Goal: Task Accomplishment & Management: Manage account settings

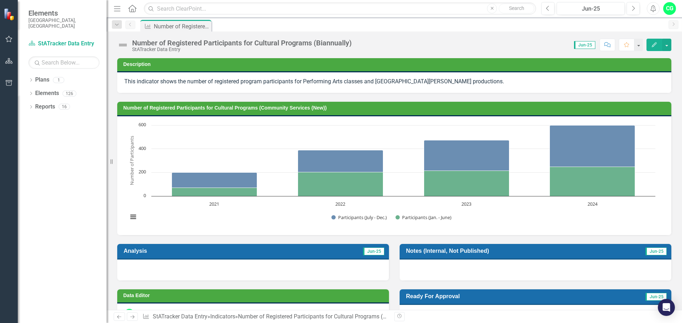
drag, startPoint x: 121, startPoint y: 80, endPoint x: 434, endPoint y: 83, distance: 312.4
click at [408, 84] on div "This indicator shows the number of registered program participants for Performi…" at bounding box center [394, 82] width 554 height 21
drag, startPoint x: 491, startPoint y: 82, endPoint x: 330, endPoint y: 82, distance: 161.2
click at [330, 82] on p "This indicator shows the number of registered program participants for Performi…" at bounding box center [394, 82] width 540 height 8
drag, startPoint x: 321, startPoint y: 82, endPoint x: 467, endPoint y: 77, distance: 146.0
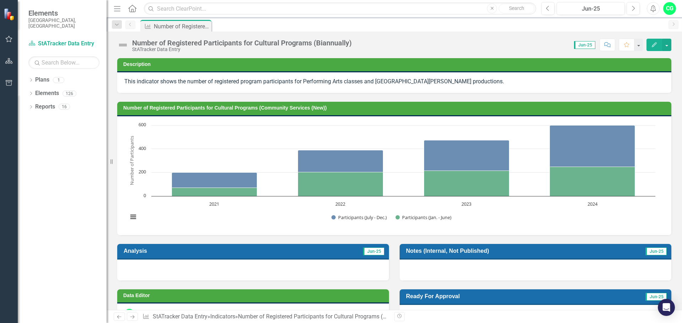
click at [357, 79] on p "This indicator shows the number of registered program participants for Performi…" at bounding box center [394, 82] width 540 height 8
drag, startPoint x: 478, startPoint y: 82, endPoint x: 158, endPoint y: 80, distance: 319.5
click at [159, 80] on p "This indicator shows the number of registered program participants for Performi…" at bounding box center [394, 82] width 540 height 8
click at [151, 77] on div "This indicator shows the number of registered program participants for Performi…" at bounding box center [394, 82] width 554 height 21
click at [653, 47] on icon "Edit" at bounding box center [654, 44] width 6 height 5
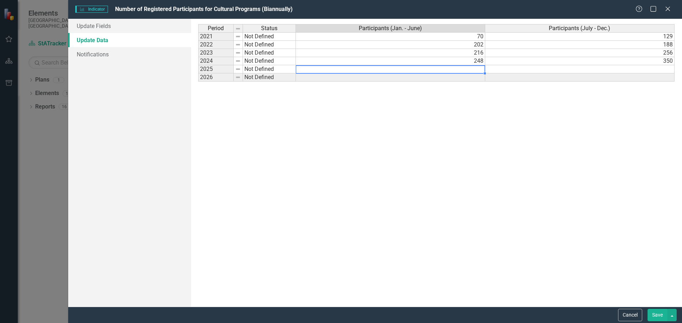
click at [434, 69] on td at bounding box center [390, 69] width 189 height 8
type textarea "376"
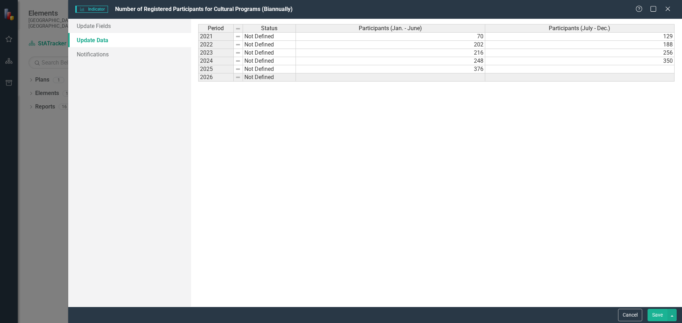
click at [463, 117] on div "Period Status Participants (Jan. - June) Participants (July - Dec.) 2021 Not De…" at bounding box center [436, 163] width 476 height 278
click at [448, 219] on div "Period Status Participants (Jan. - June) Participants (July - Dec.) 2021 Not De…" at bounding box center [436, 163] width 476 height 278
click at [655, 314] on button "Save" at bounding box center [657, 315] width 20 height 12
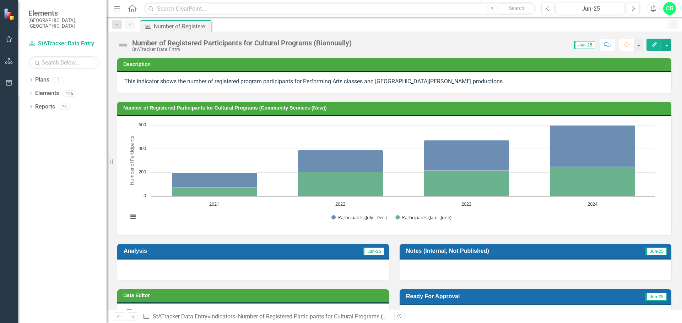
click at [394, 27] on div "Indicator Number of Registered Participants for Cultural Programs (Biannually) …" at bounding box center [402, 25] width 526 height 11
